Goal: Transaction & Acquisition: Purchase product/service

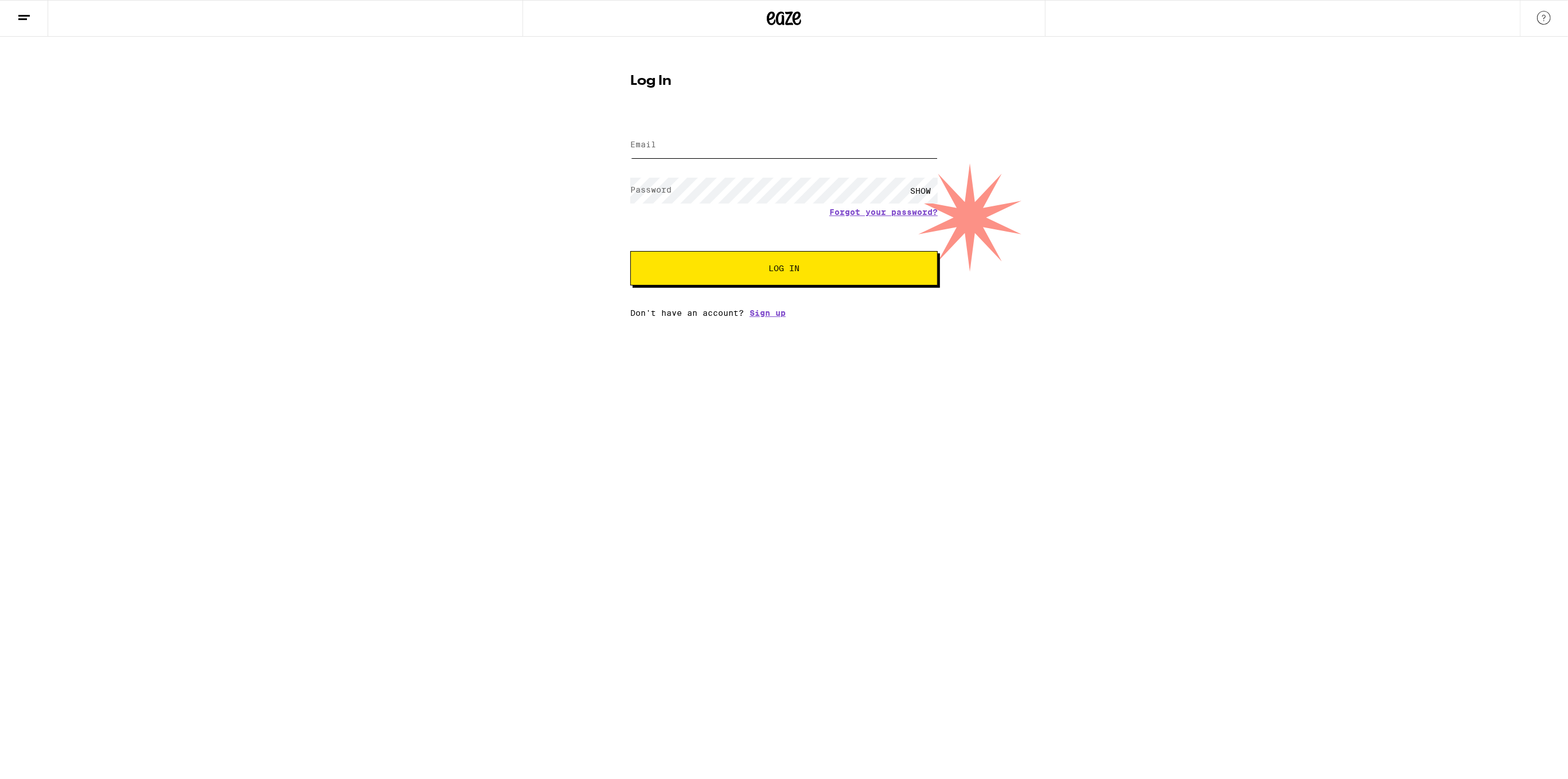
type input "[EMAIL_ADDRESS][DOMAIN_NAME]"
click at [777, 278] on button "Log In" at bounding box center [784, 268] width 308 height 34
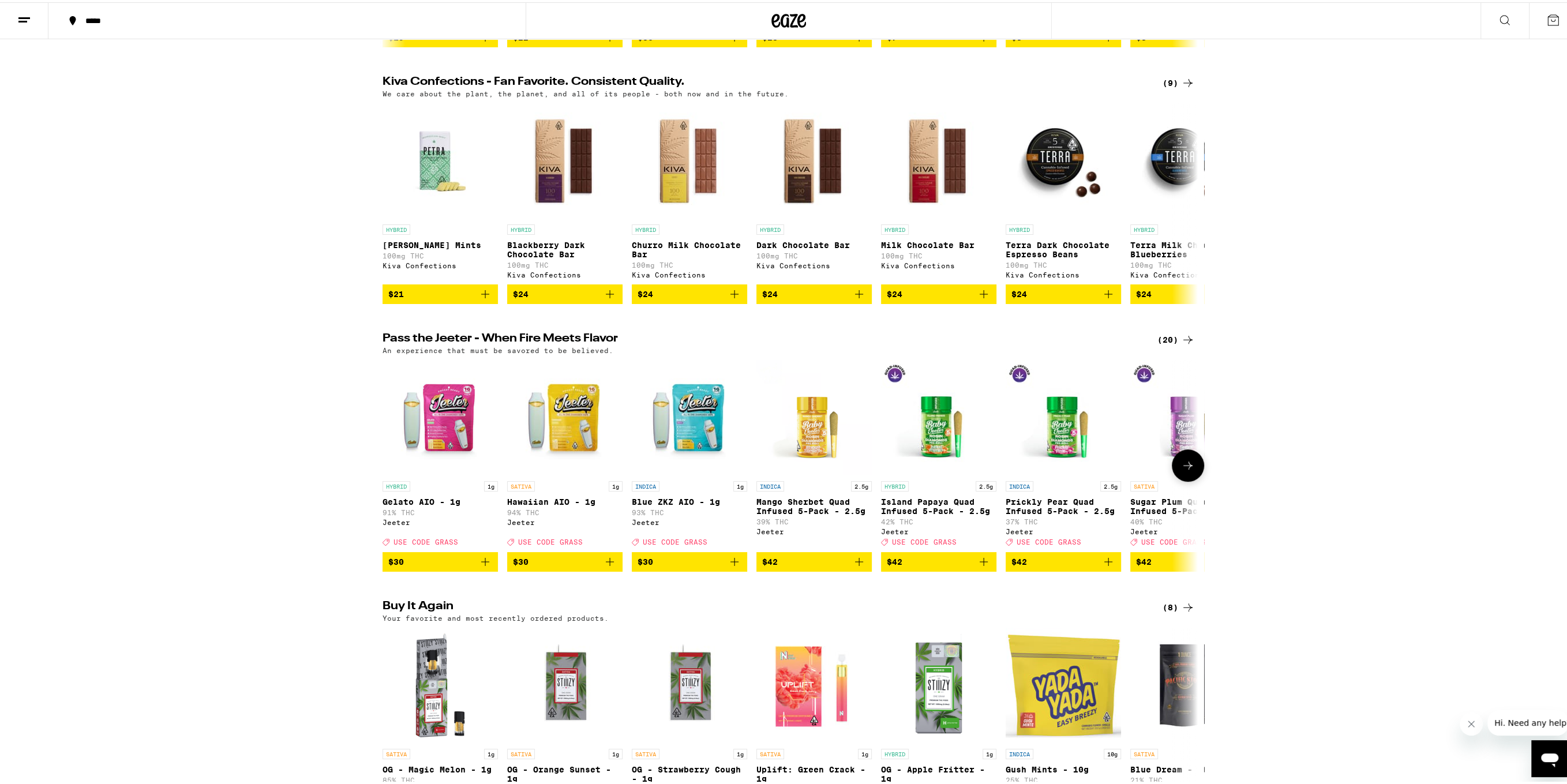
scroll to position [577, 0]
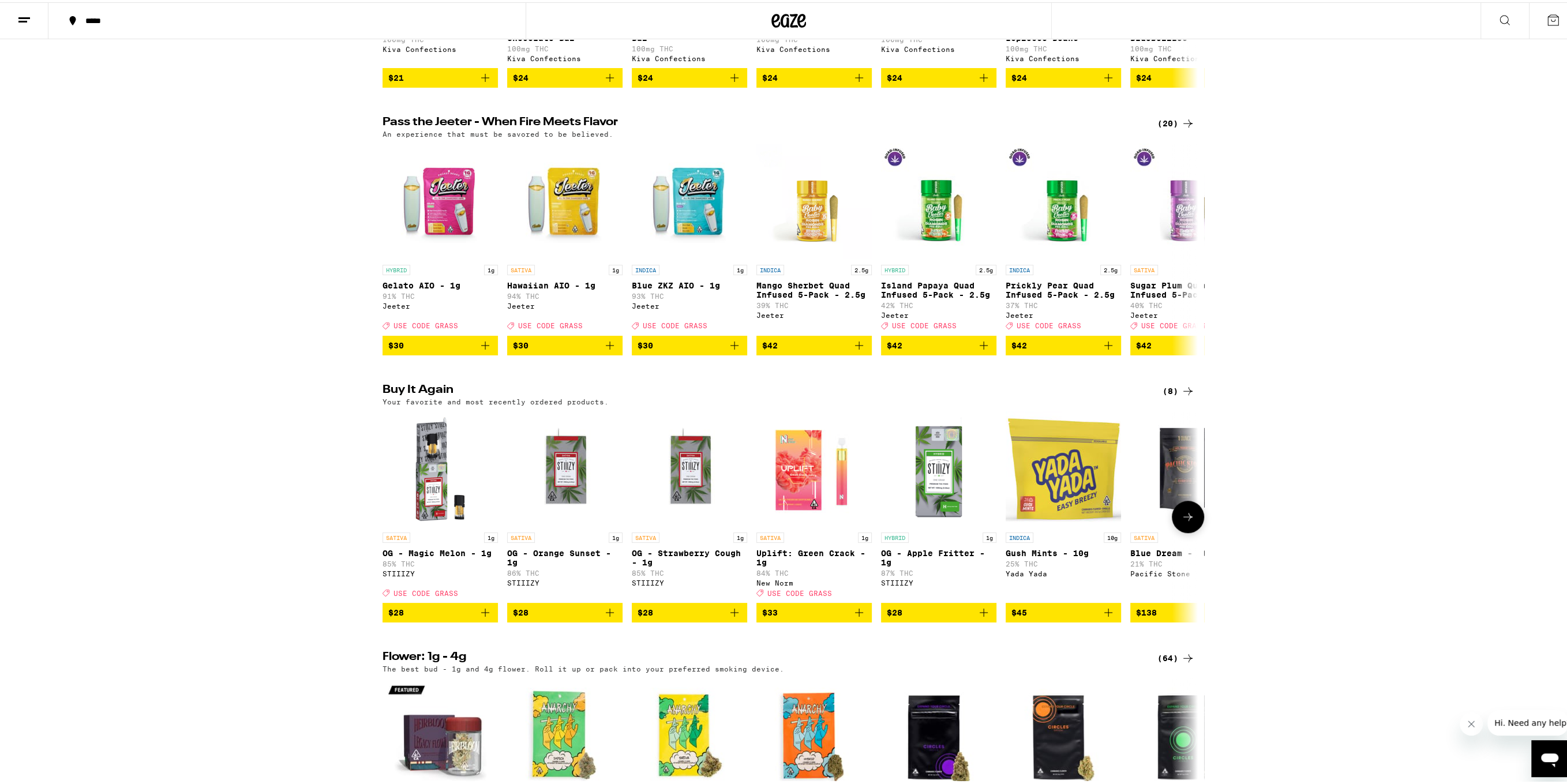
click at [481, 614] on icon "Add to bag" at bounding box center [485, 610] width 8 height 8
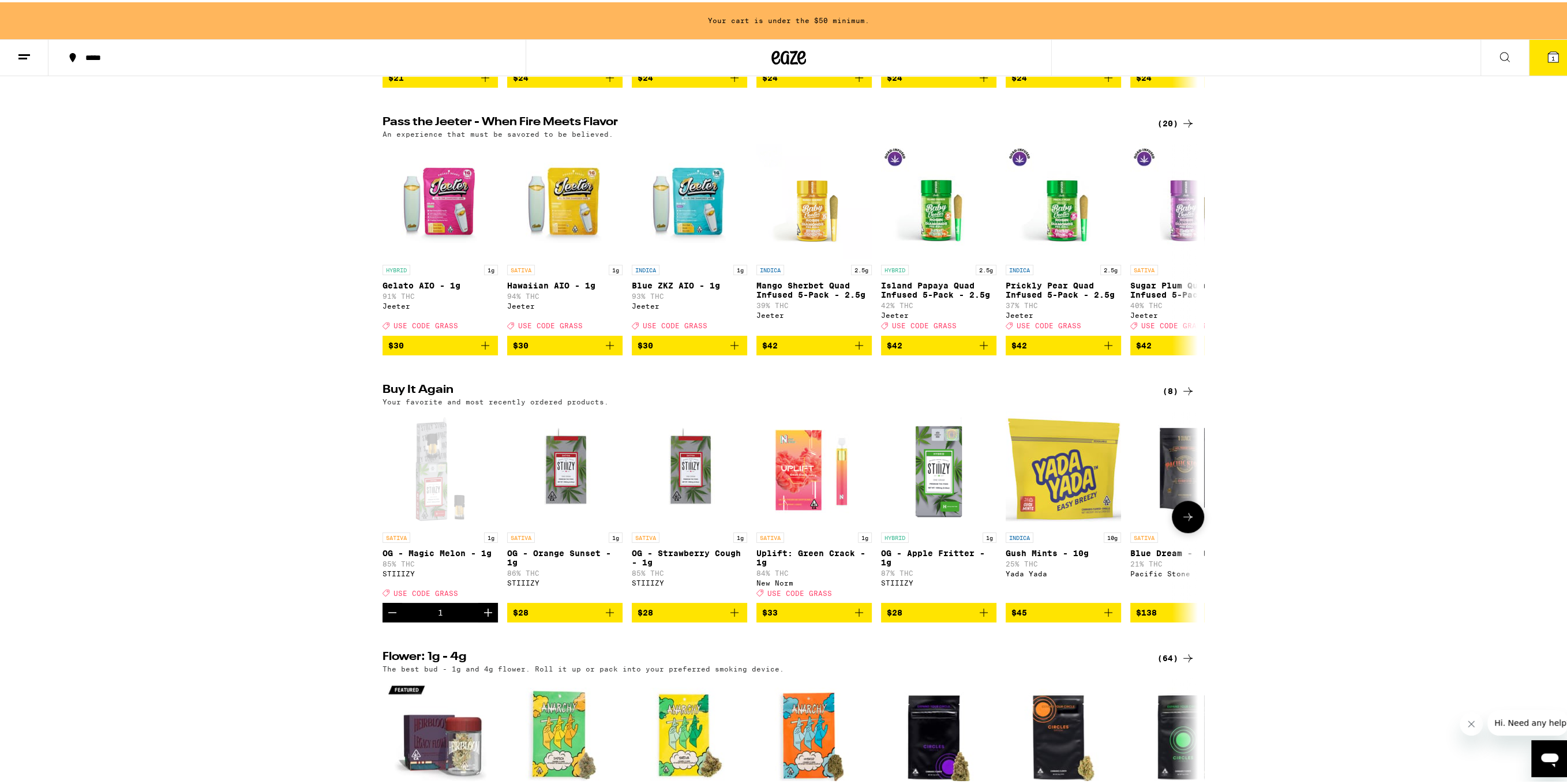
click at [577, 618] on span "$28" at bounding box center [565, 610] width 104 height 14
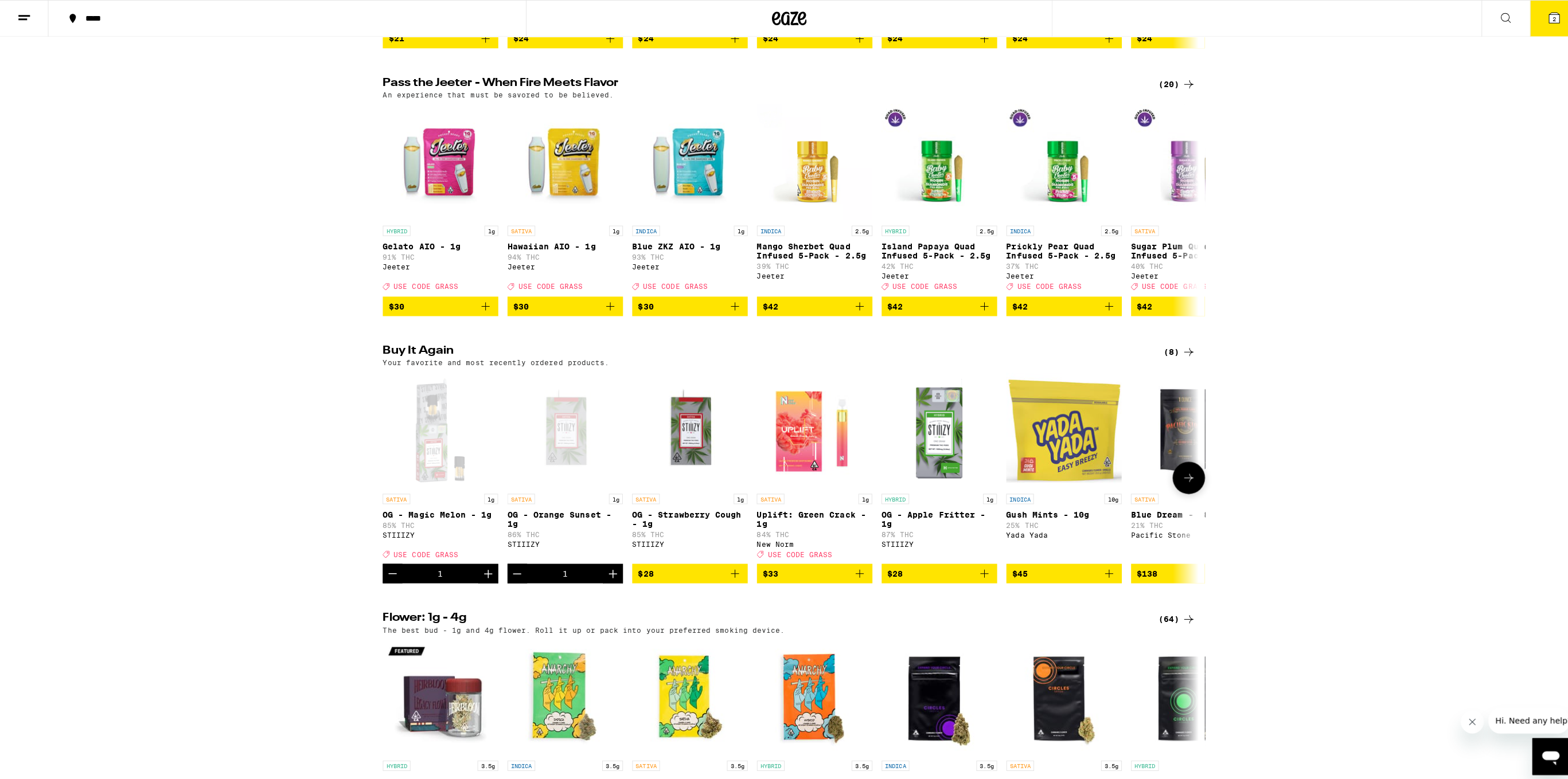
scroll to position [573, 0]
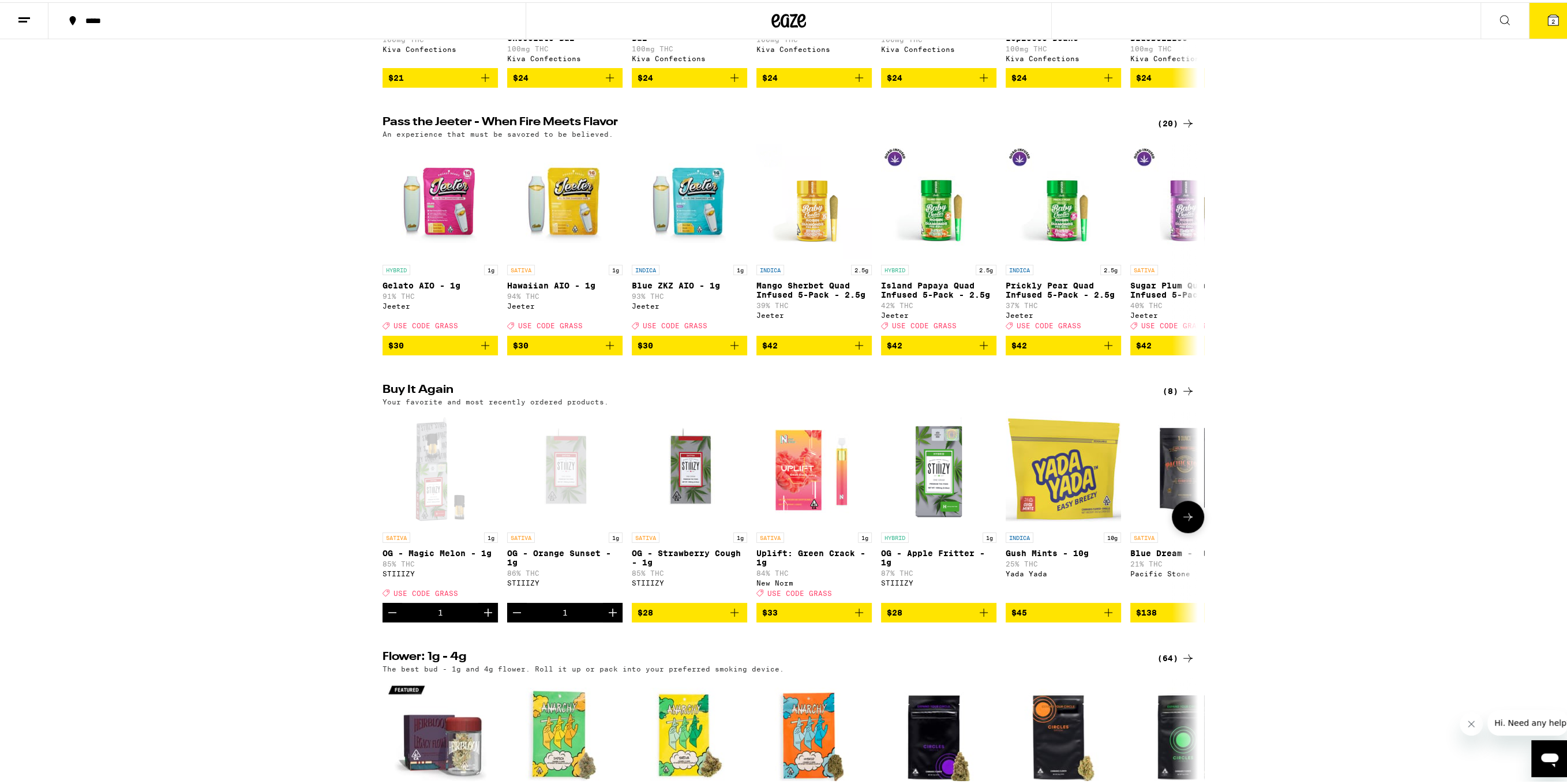
click at [678, 600] on link "SATIVA 1g OG - Strawberry Cough - 1g 85% THC STIIIZY" at bounding box center [689, 505] width 115 height 191
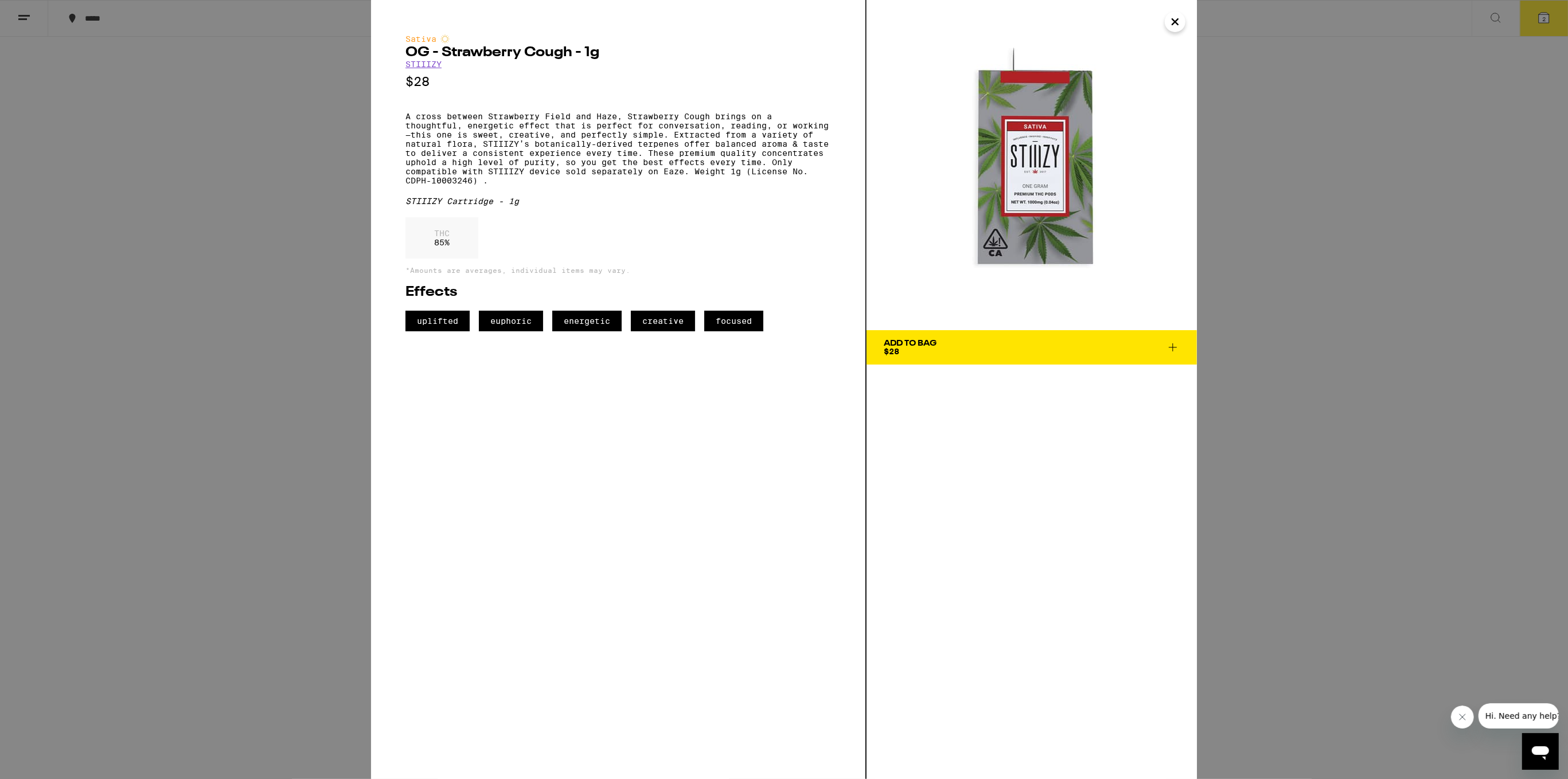
click at [1172, 24] on icon "Close" at bounding box center [1175, 22] width 6 height 6
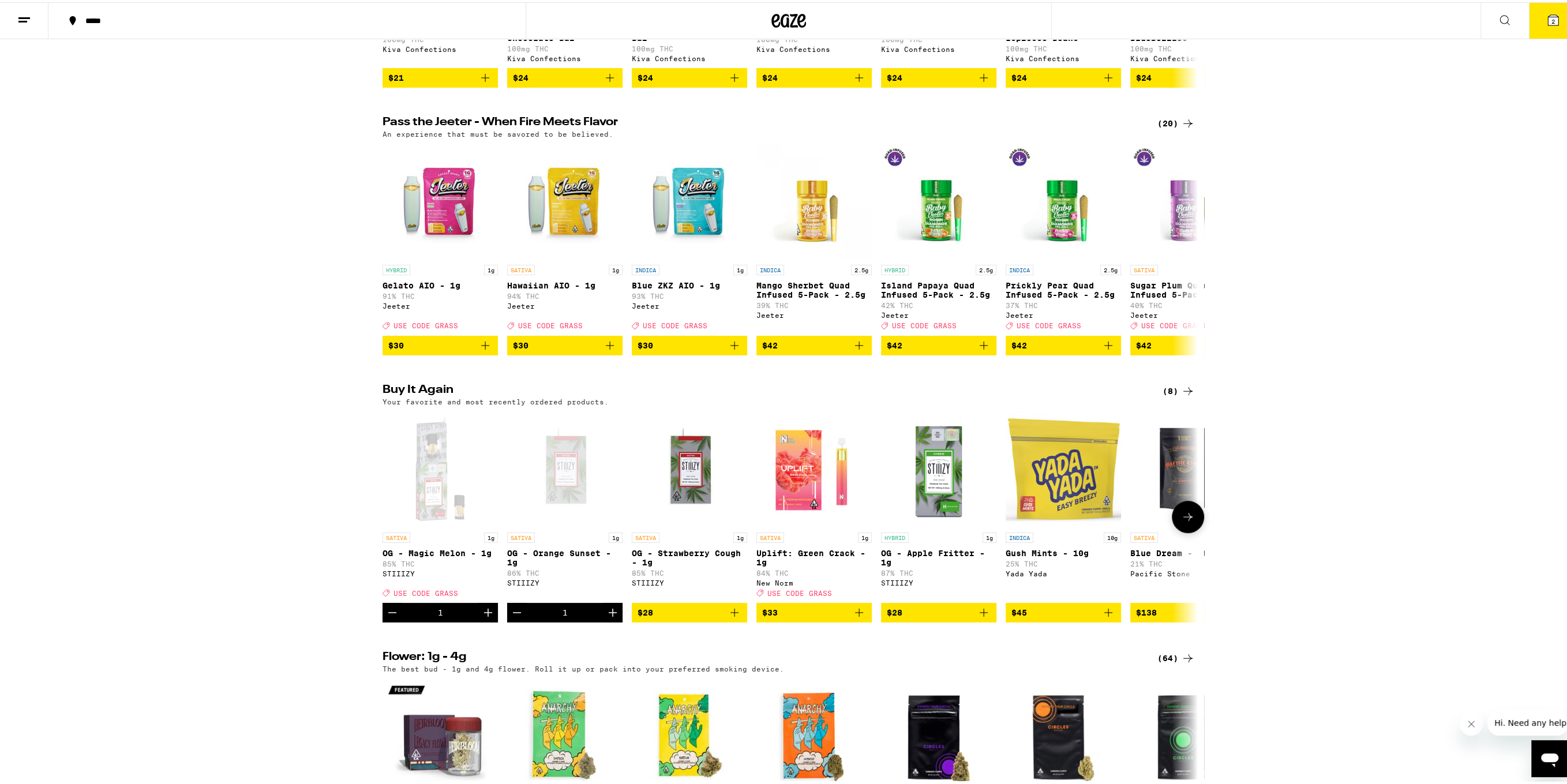
click at [702, 618] on span "$28" at bounding box center [689, 610] width 104 height 14
click at [1559, 15] on button "3" at bounding box center [1554, 18] width 48 height 36
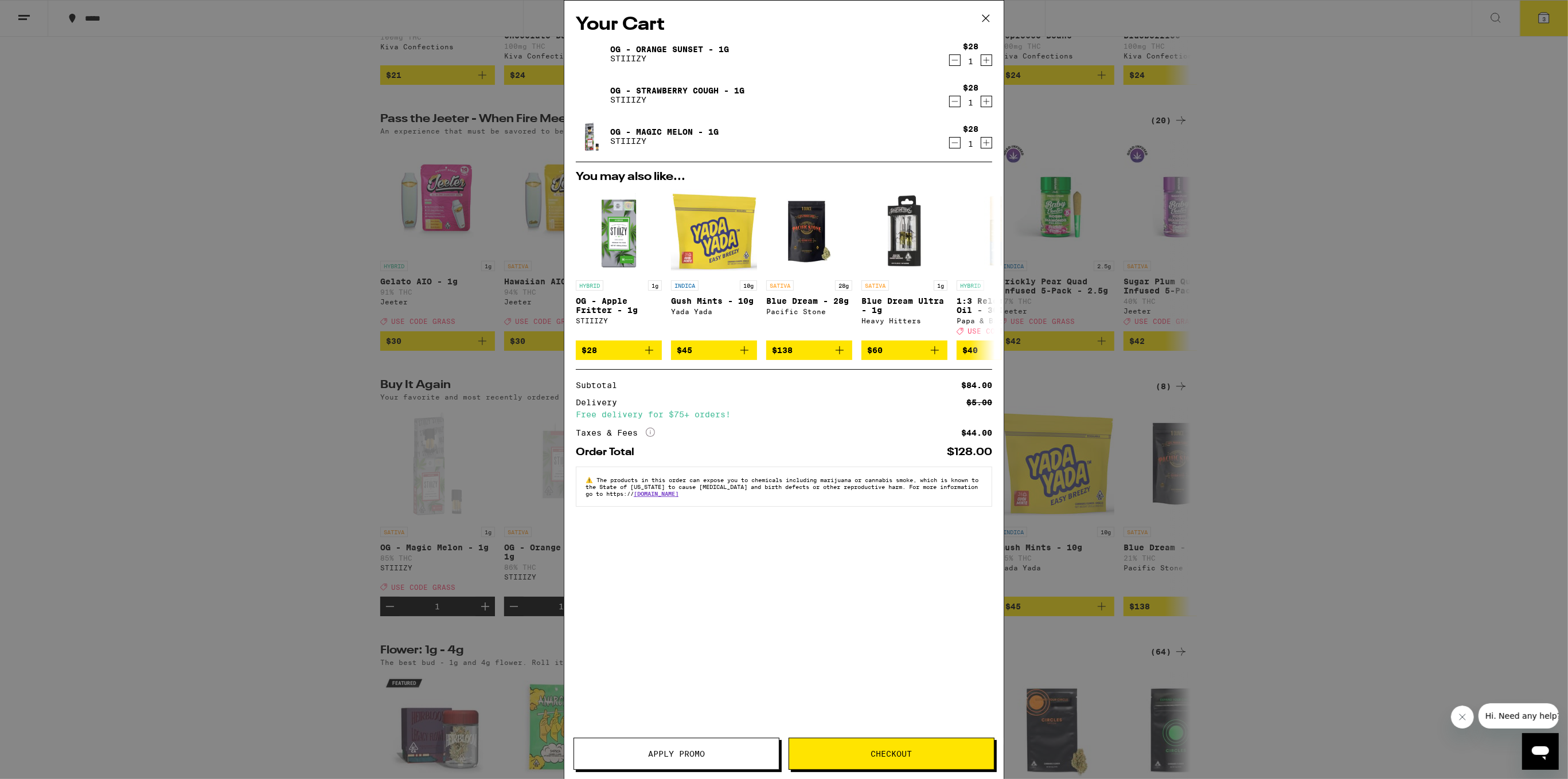
click at [878, 750] on span "Checkout" at bounding box center [891, 754] width 41 height 8
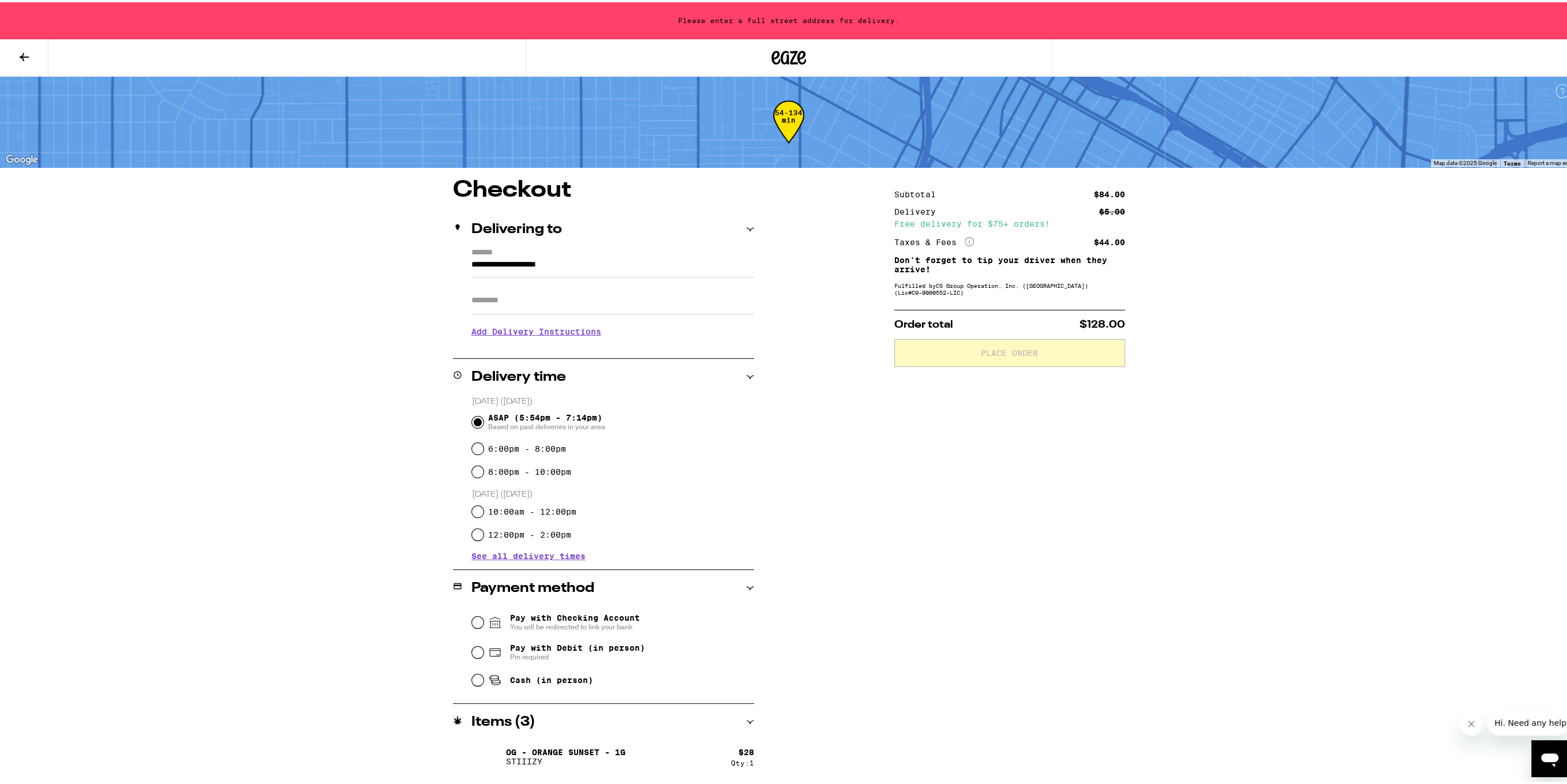
scroll to position [78, 0]
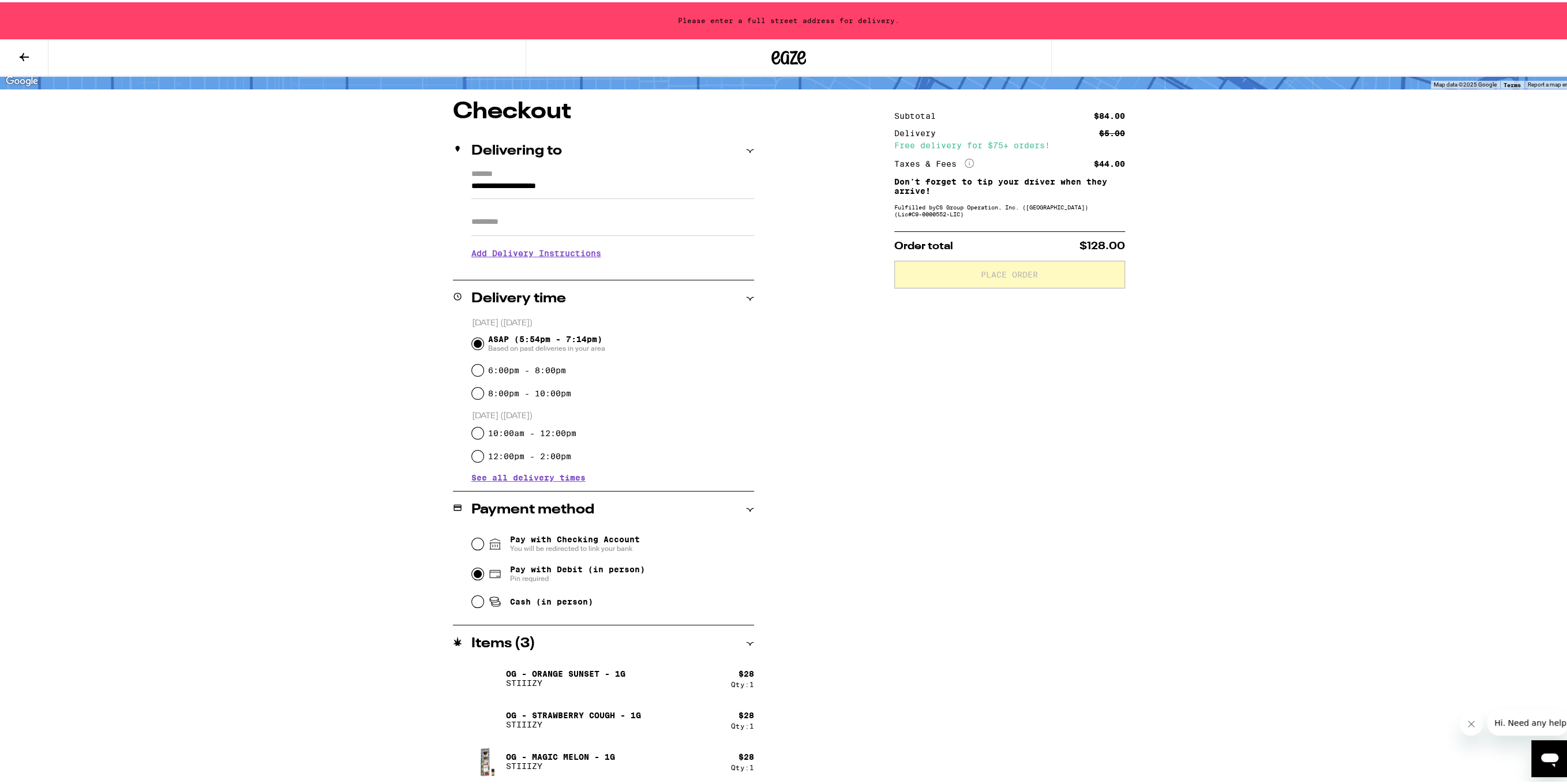
click at [475, 575] on input "Pay with Debit (in person) Pin required" at bounding box center [478, 572] width 11 height 11
radio input "true"
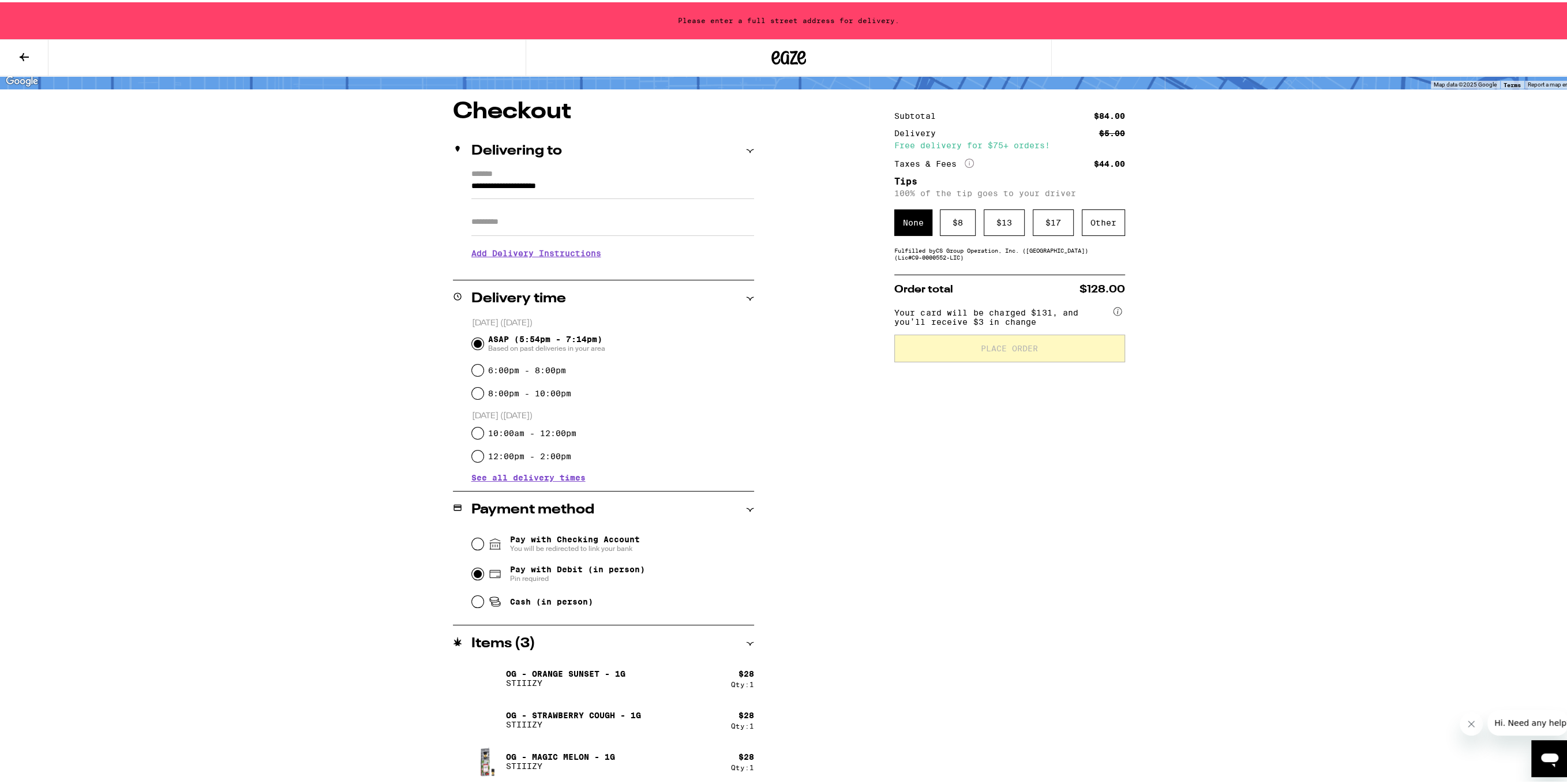
click at [577, 196] on input "**********" at bounding box center [613, 187] width 283 height 20
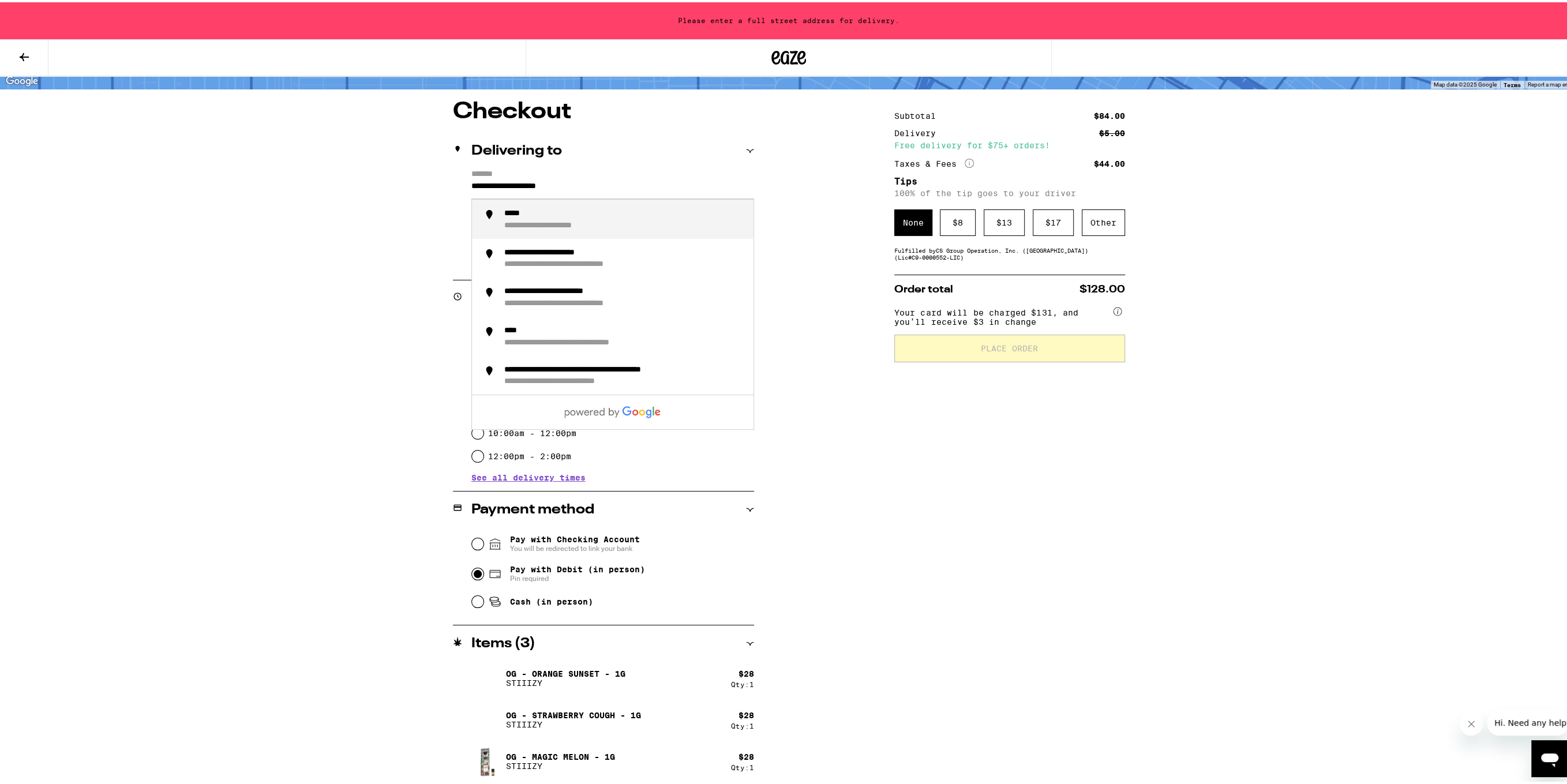
click at [577, 196] on input "**********" at bounding box center [613, 187] width 283 height 20
click at [585, 232] on li "**********" at bounding box center [613, 218] width 281 height 41
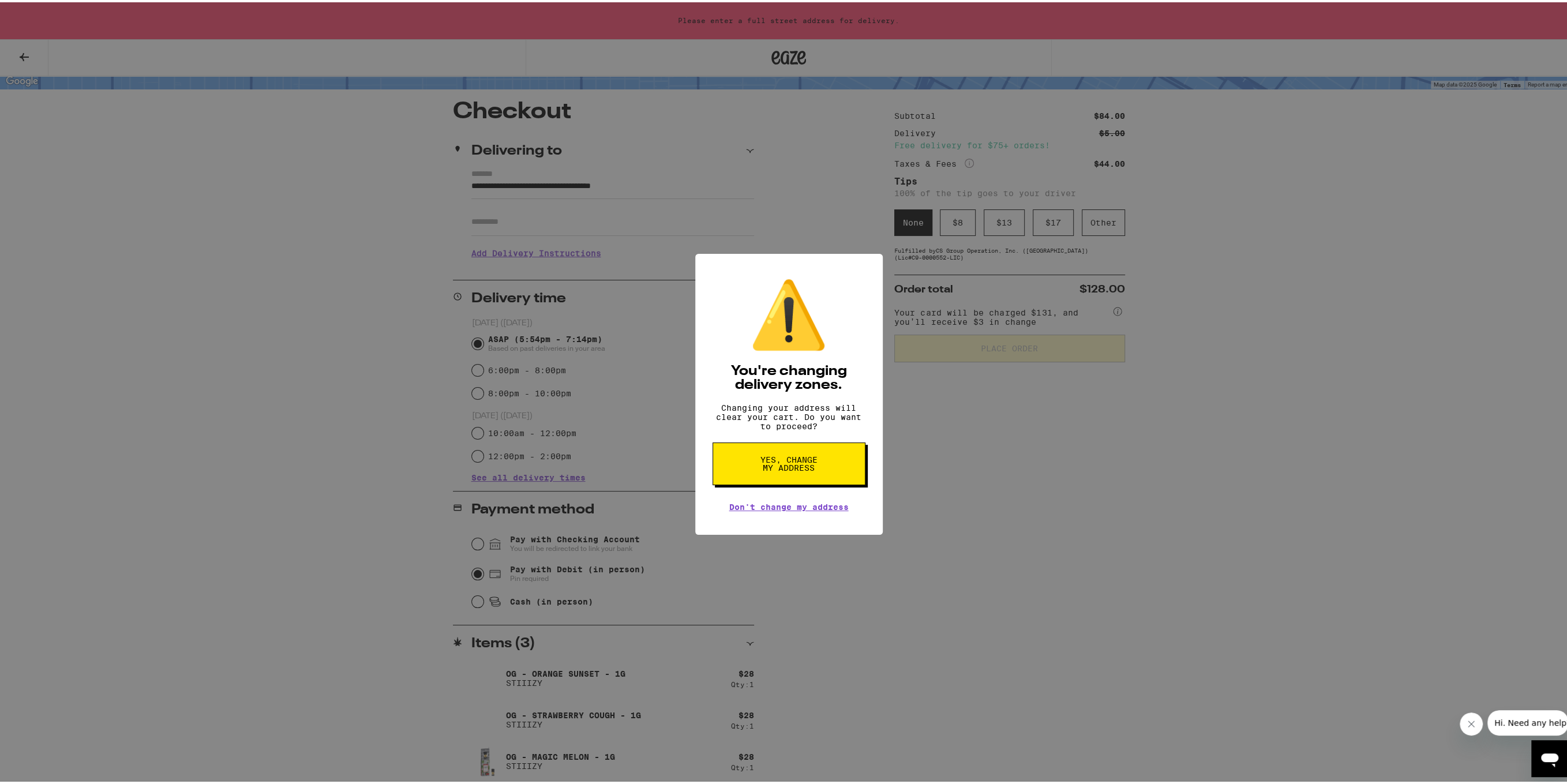
click at [774, 470] on span "Yes, change my address" at bounding box center [789, 461] width 59 height 16
type input "**********"
radio input "false"
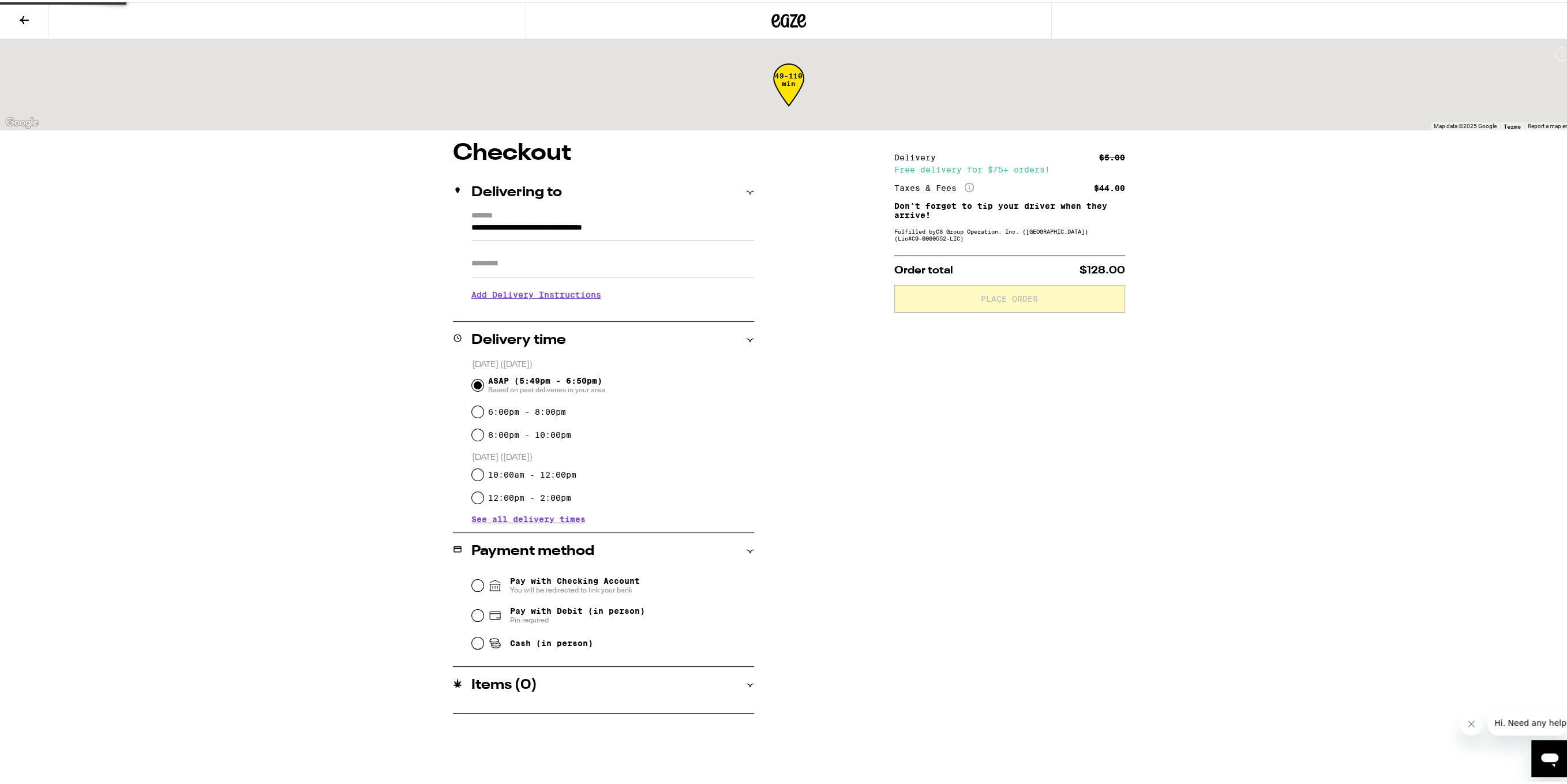
scroll to position [0, 0]
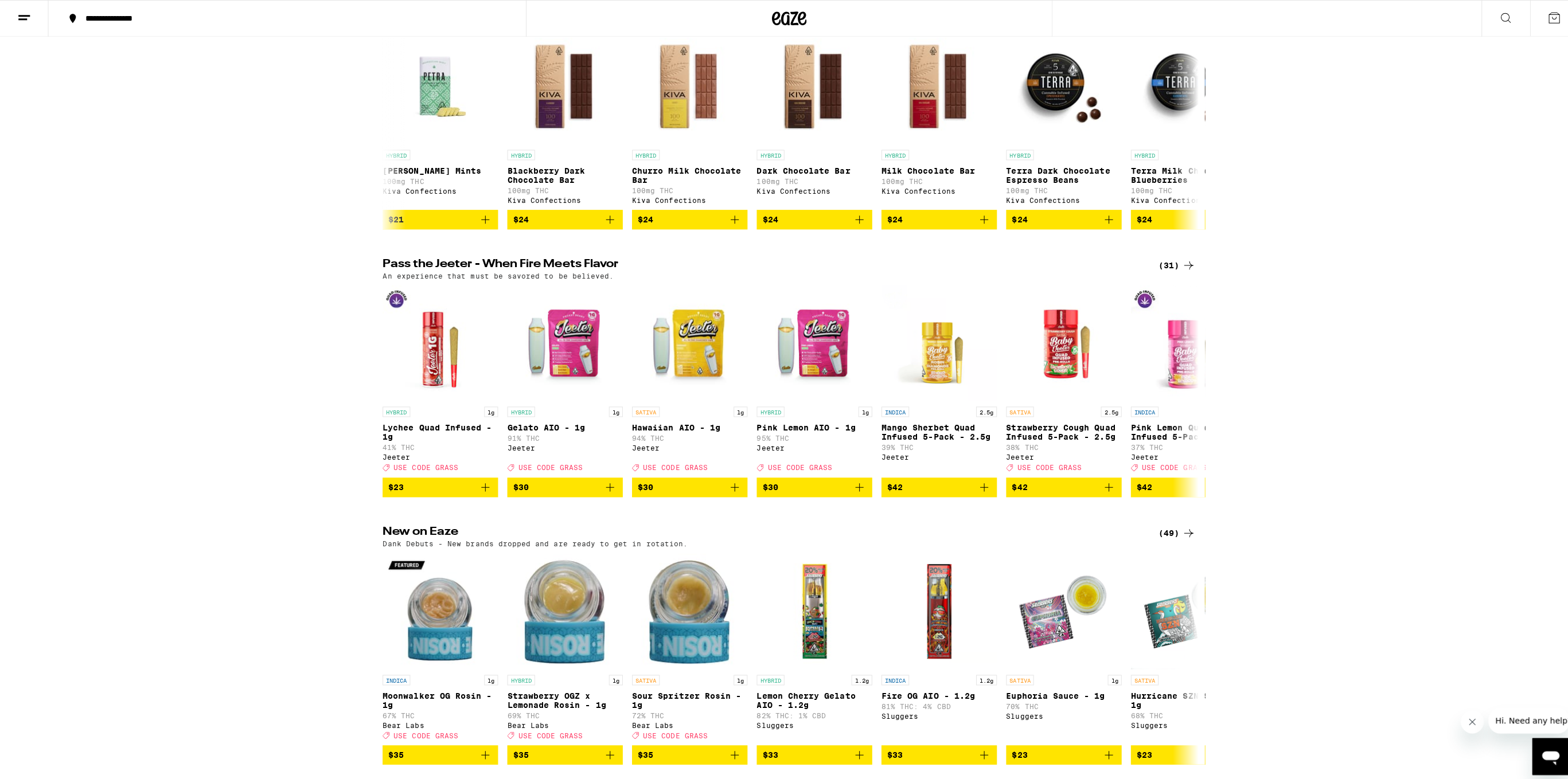
scroll to position [1003, 0]
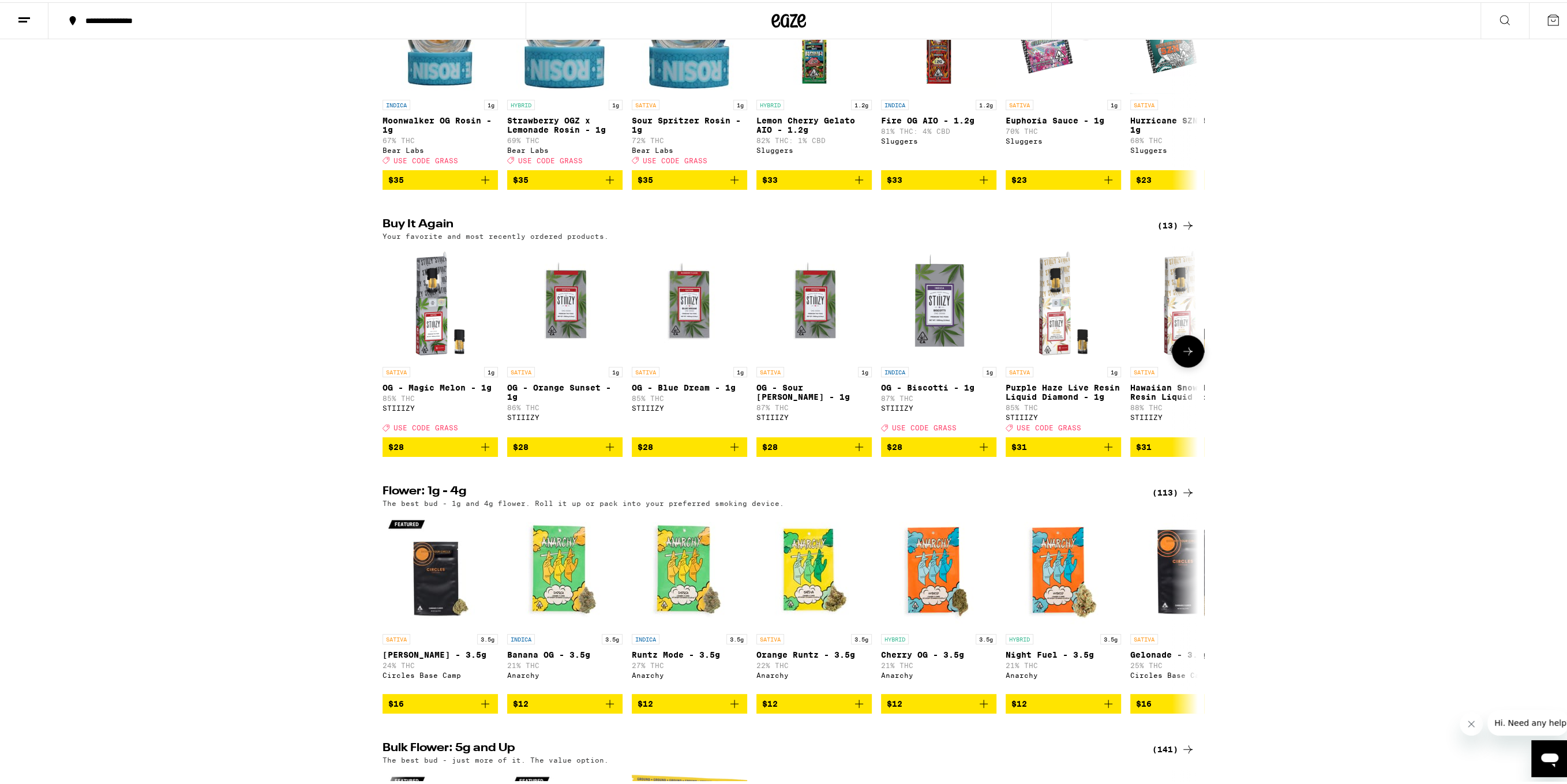
click at [419, 452] on span "$28" at bounding box center [440, 445] width 104 height 14
click at [535, 452] on span "$28" at bounding box center [565, 445] width 104 height 14
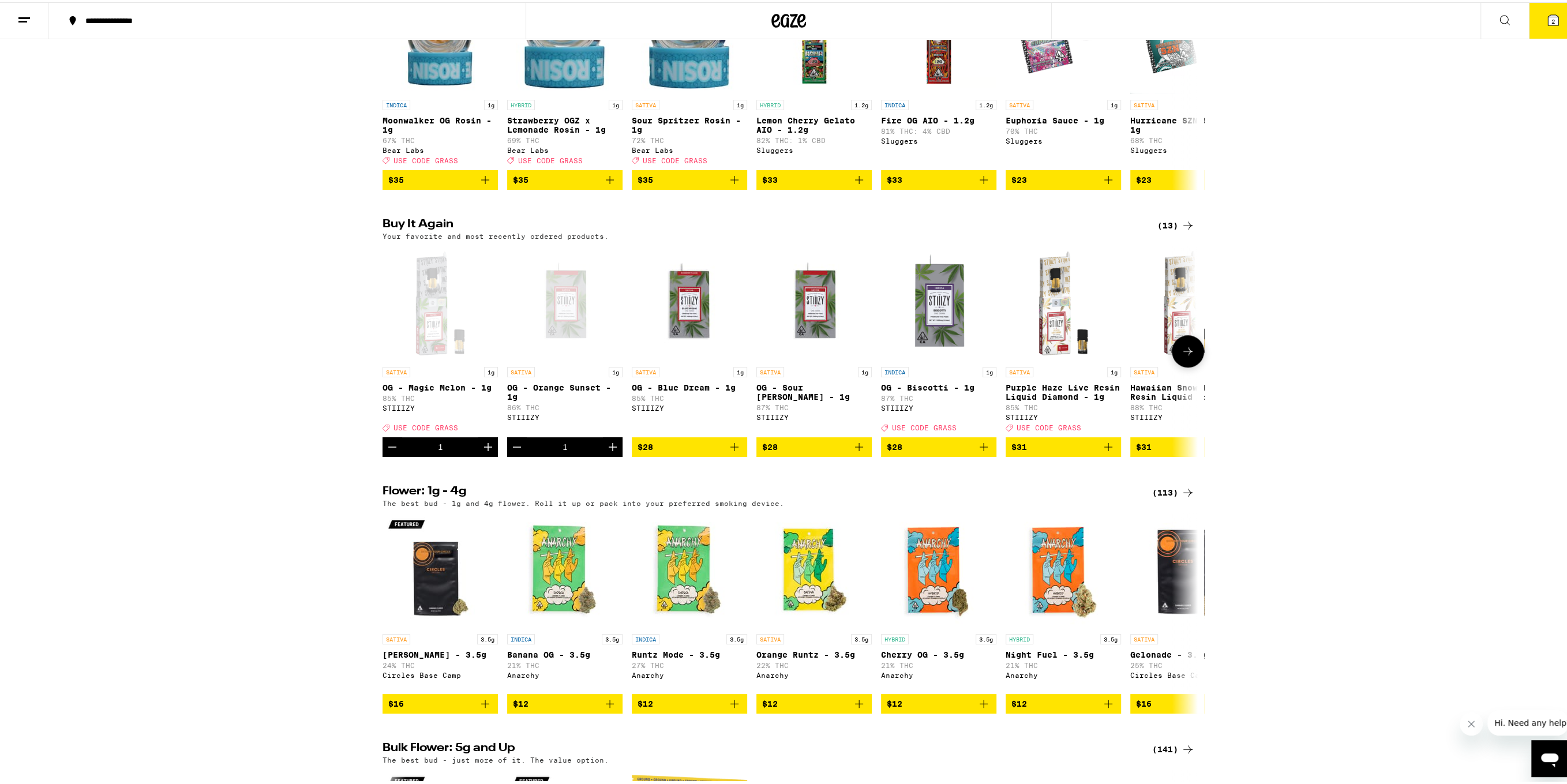
click at [649, 452] on span "$28" at bounding box center [689, 445] width 104 height 14
click at [1550, 27] on button "3" at bounding box center [1554, 18] width 48 height 36
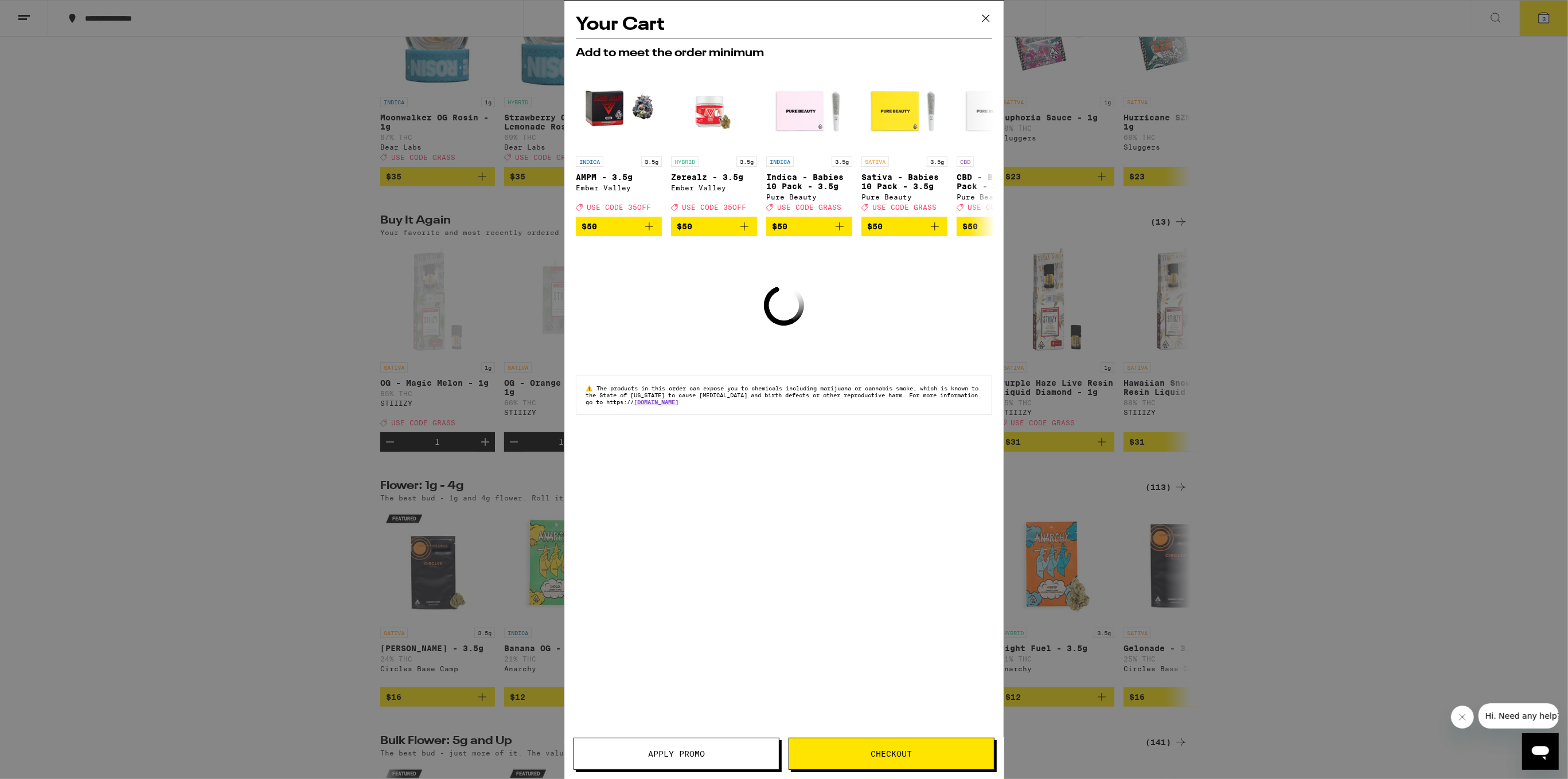
click at [860, 761] on button "Checkout" at bounding box center [891, 754] width 206 height 32
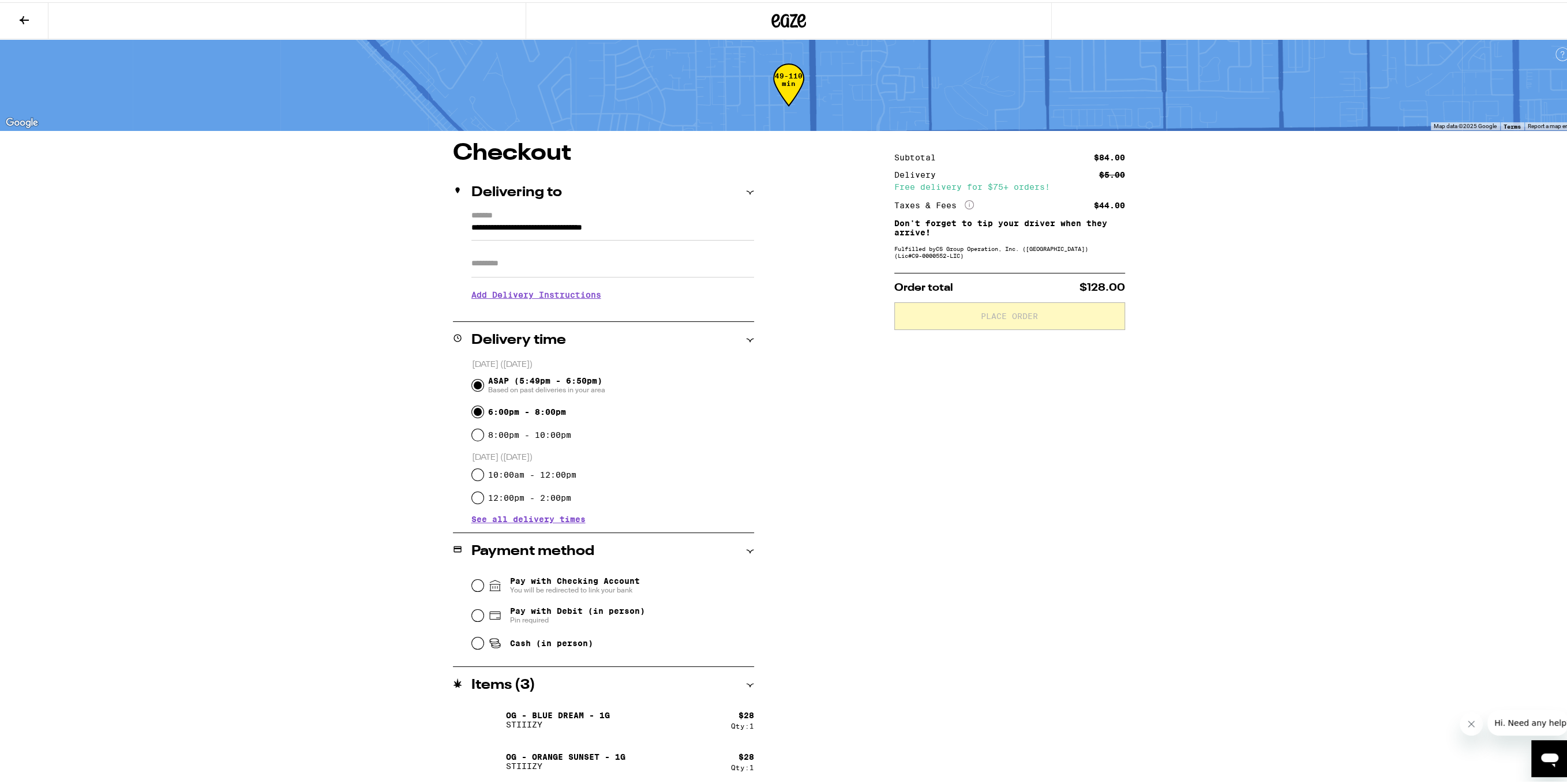
click at [475, 412] on input "6:00pm - 8:00pm" at bounding box center [478, 410] width 11 height 11
radio input "true"
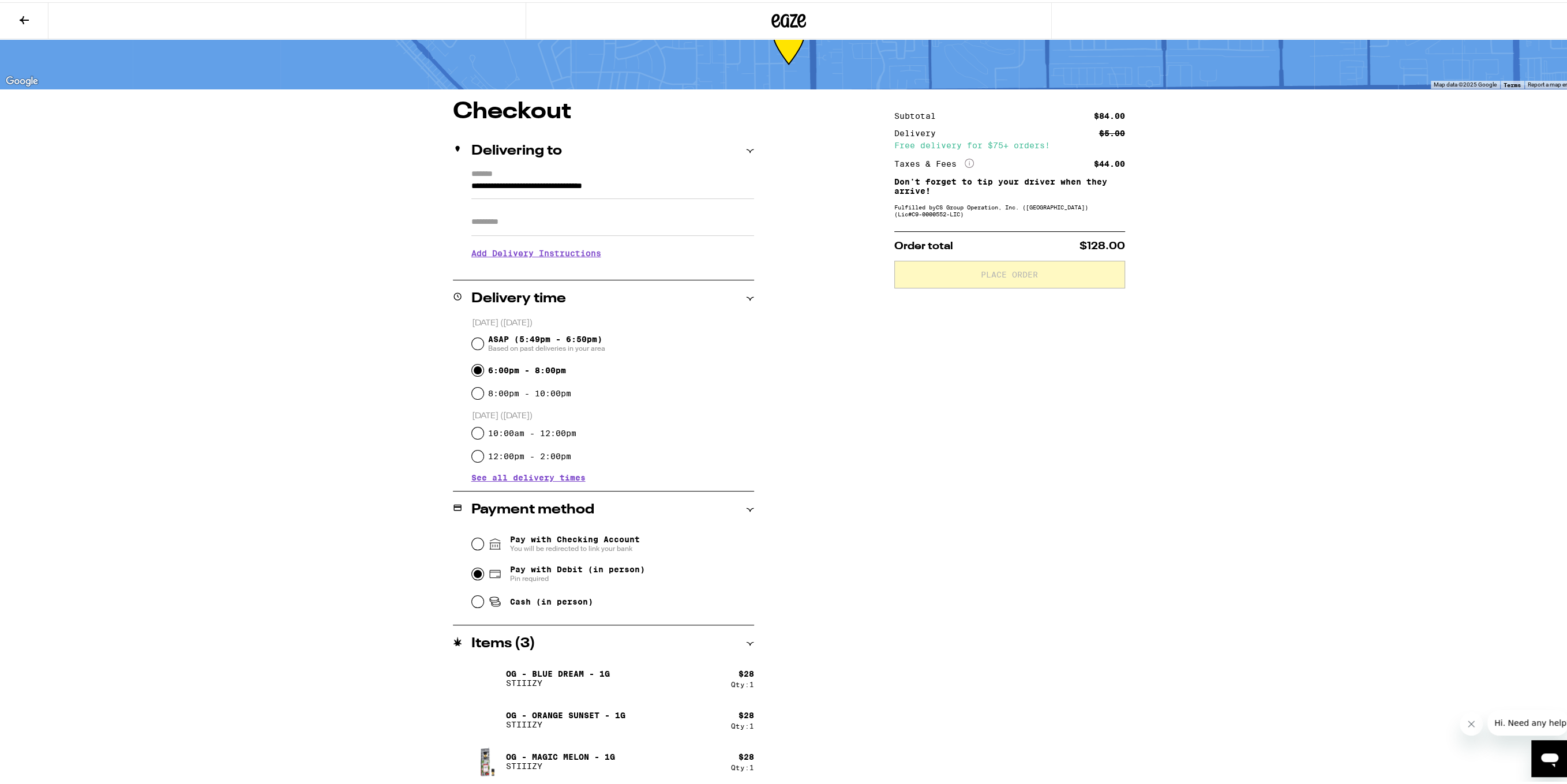
click at [473, 570] on input "Pay with Debit (in person) Pin required" at bounding box center [478, 572] width 11 height 11
radio input "true"
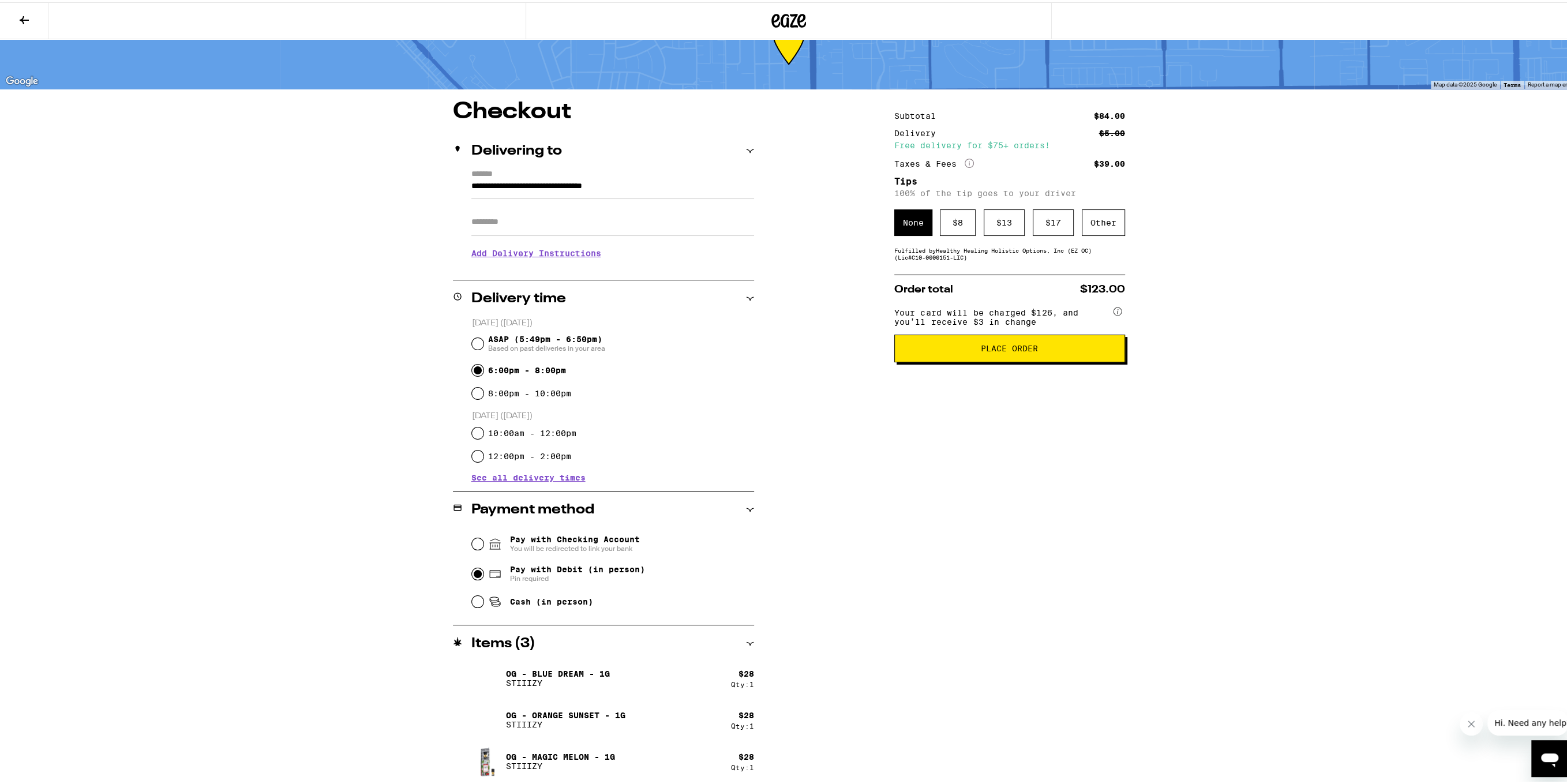
click at [917, 341] on button "Place Order" at bounding box center [1010, 346] width 231 height 27
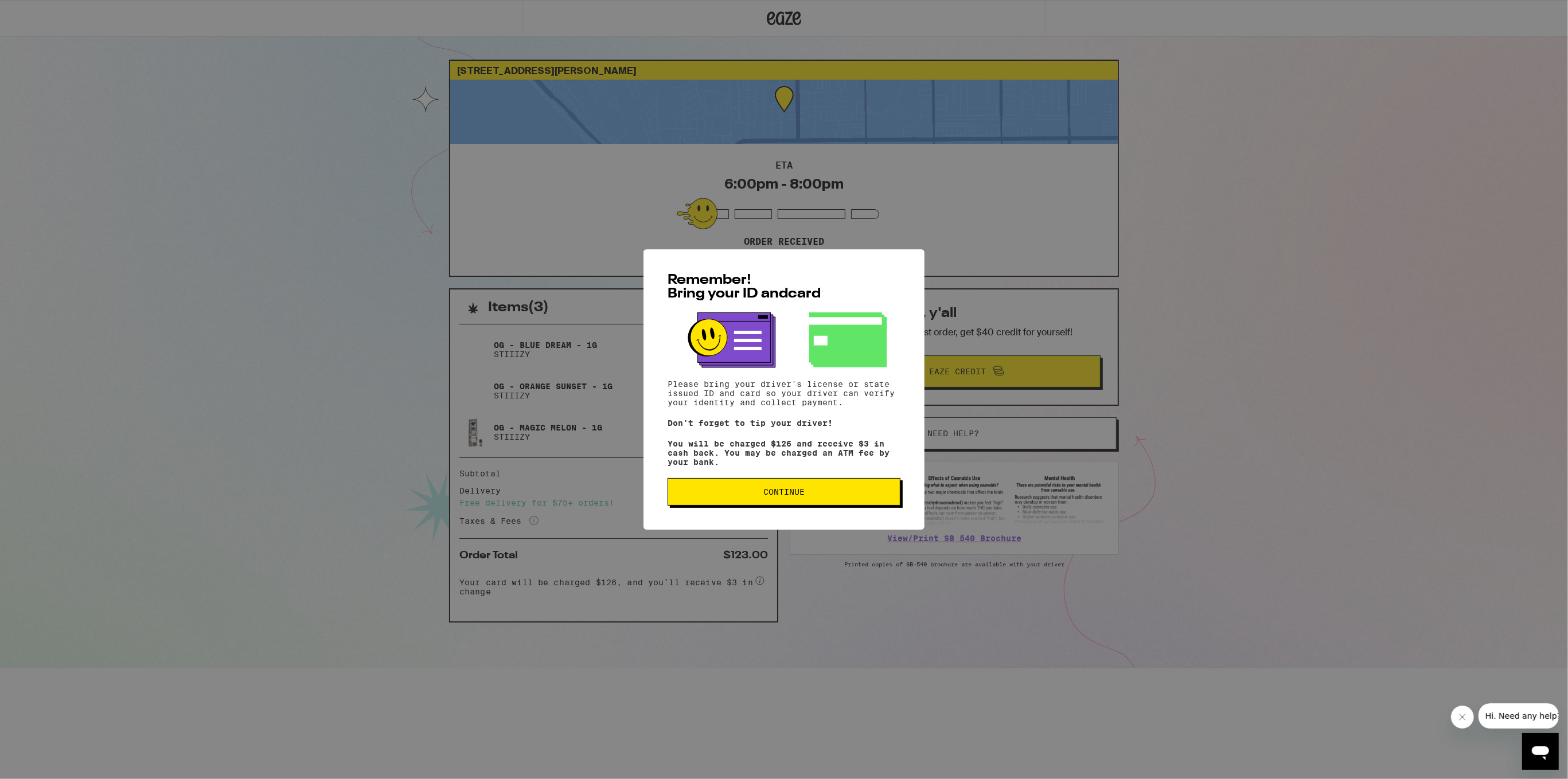
click at [829, 491] on span "Continue" at bounding box center [784, 492] width 213 height 8
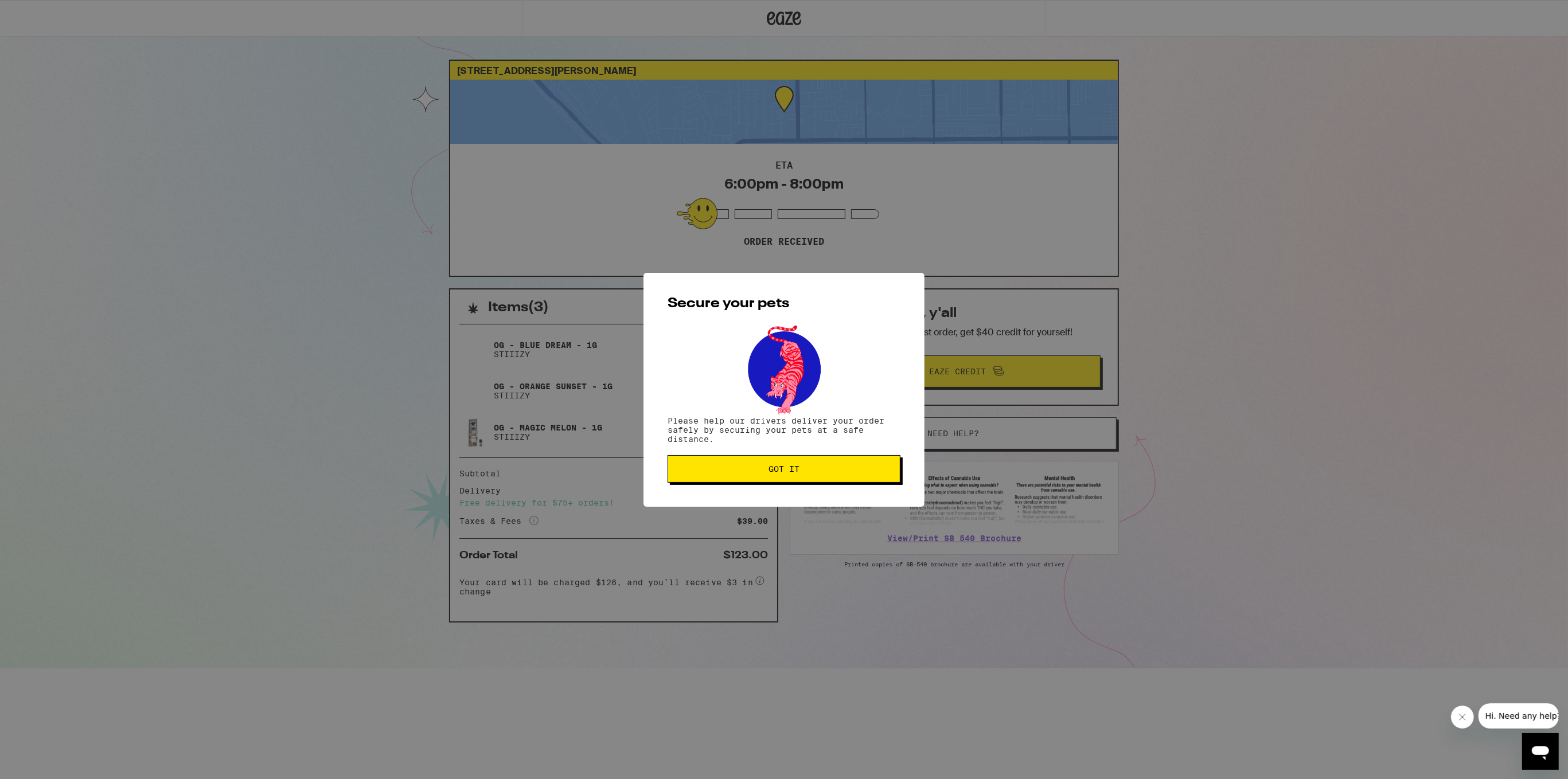
click at [763, 458] on button "Got it" at bounding box center [784, 468] width 233 height 27
